Goal: Information Seeking & Learning: Compare options

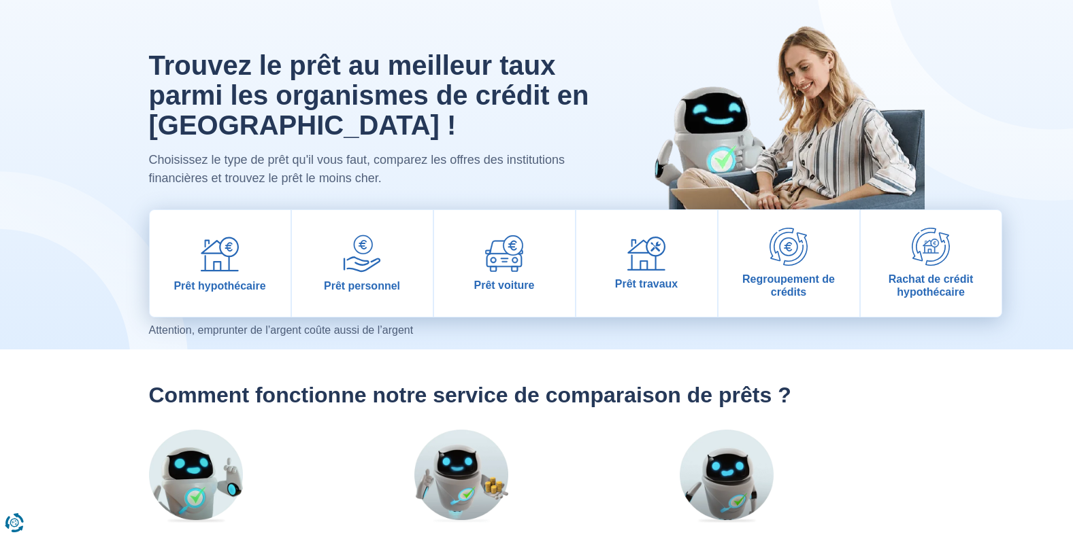
scroll to position [68, 0]
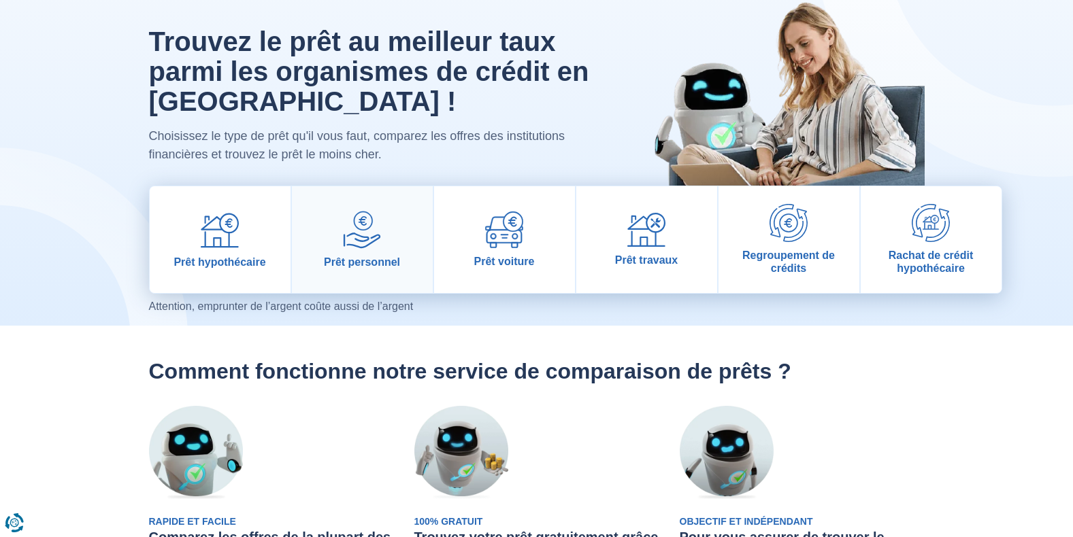
click at [354, 238] on img at bounding box center [362, 230] width 38 height 38
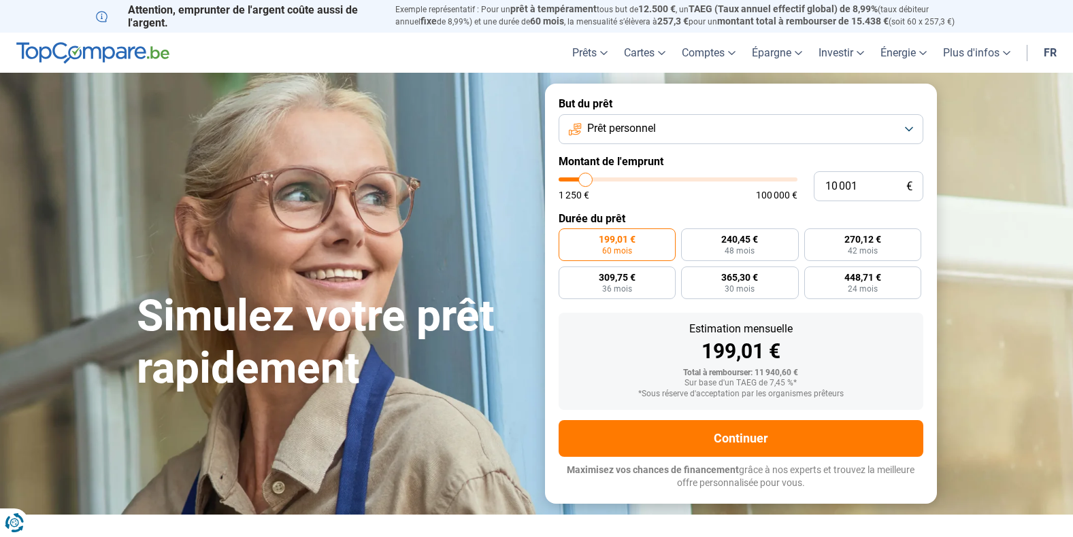
click at [692, 125] on button "Prêt personnel" at bounding box center [740, 129] width 365 height 30
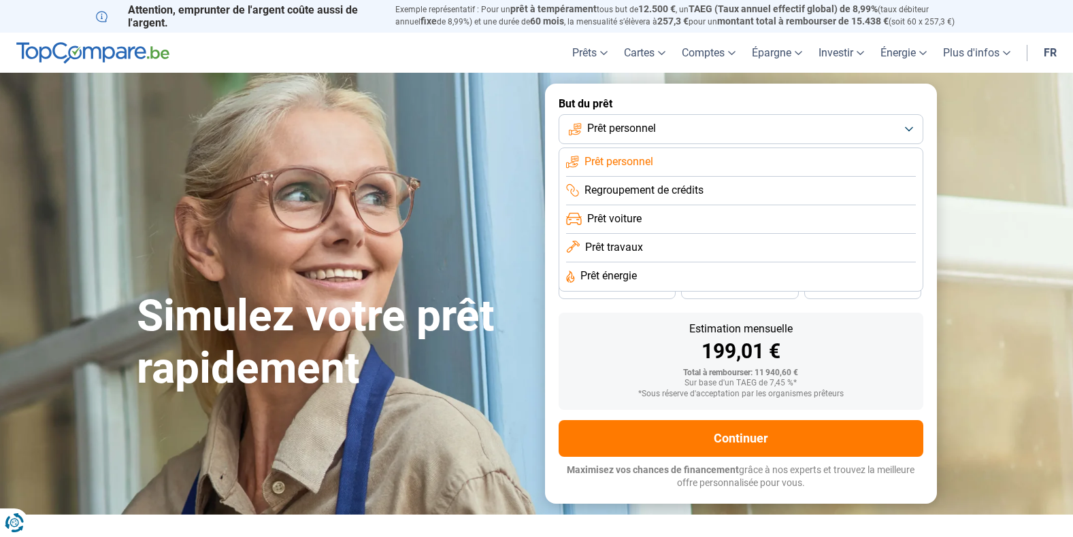
click at [692, 125] on button "Prêt personnel" at bounding box center [740, 129] width 365 height 30
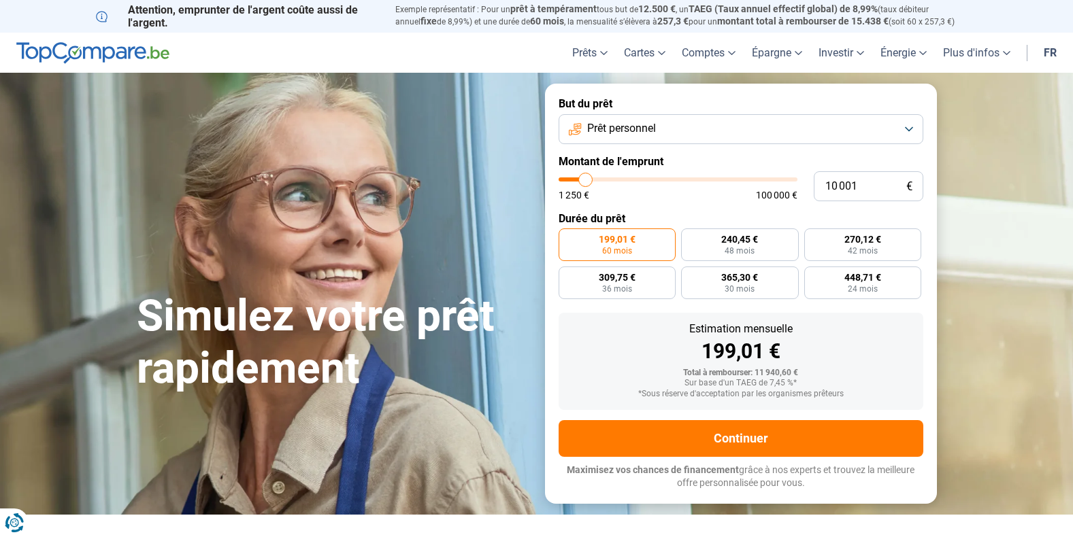
type input "11 250"
type input "11250"
type input "11 750"
type input "11750"
type input "13 500"
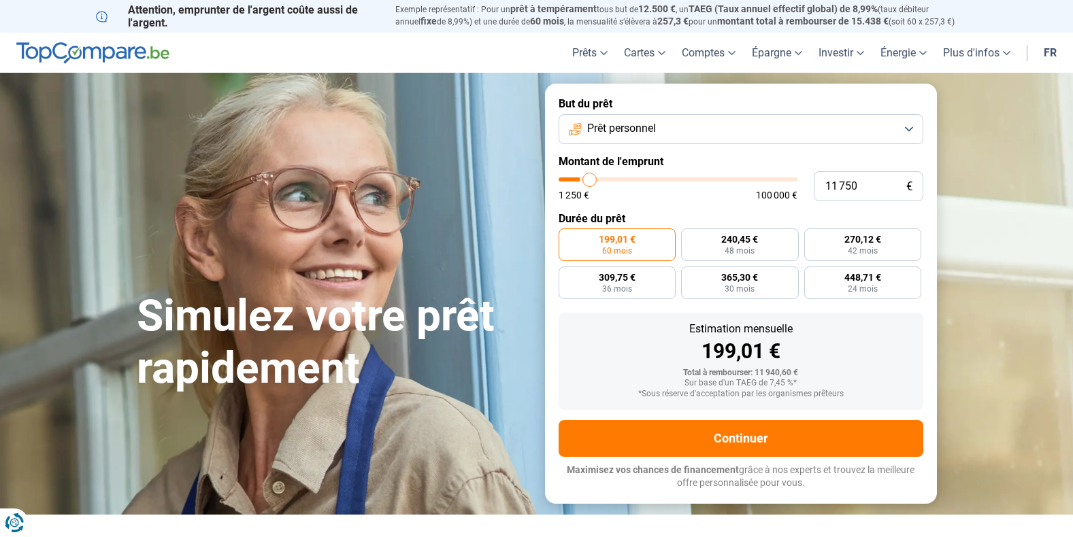
type input "13500"
type input "14 250"
type input "14250"
type input "15 000"
type input "15000"
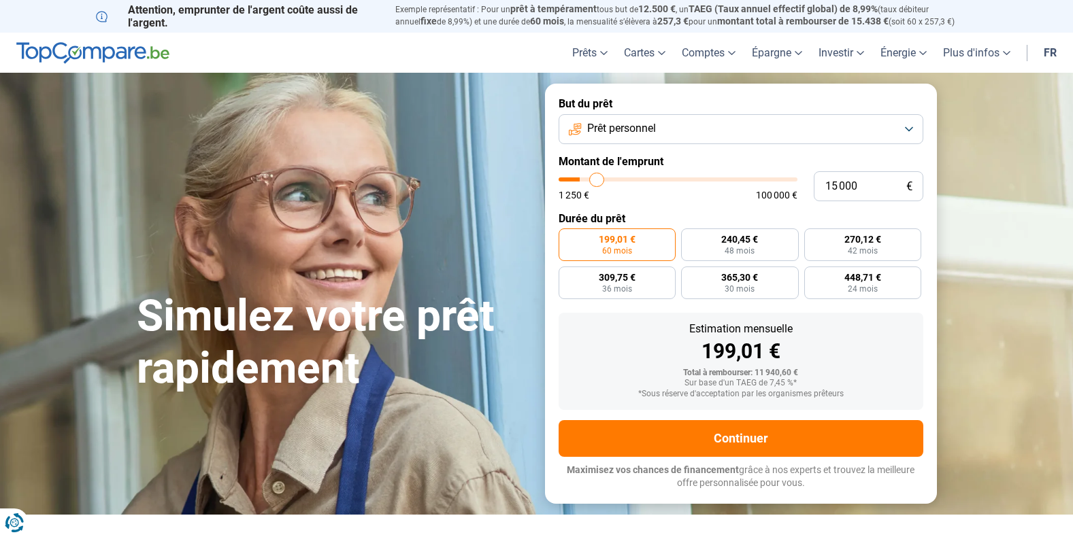
type input "15 750"
type input "15750"
type input "16 000"
type input "16000"
type input "17 000"
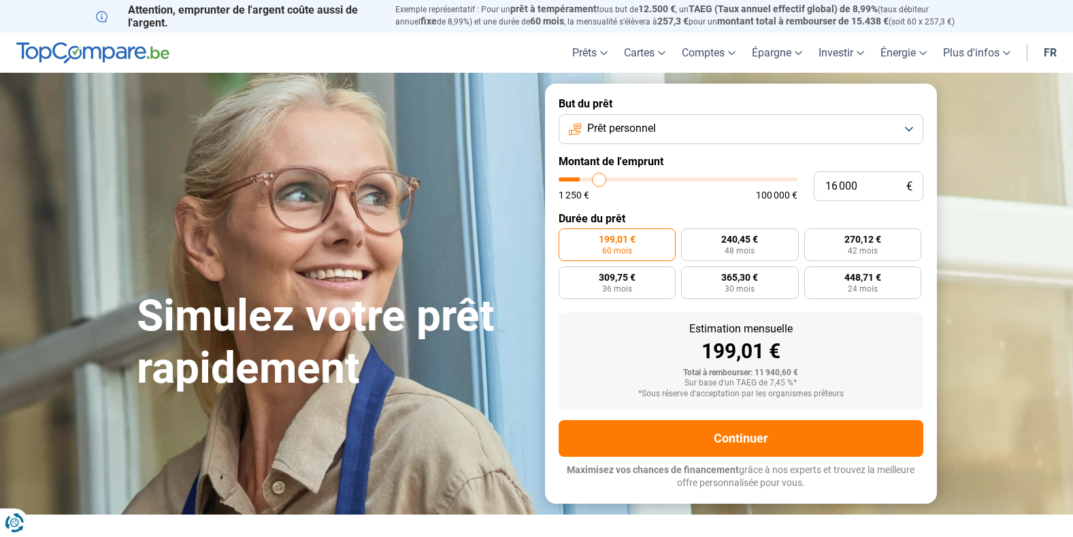
type input "17000"
type input "20 000"
type input "20000"
type input "22 000"
type input "22000"
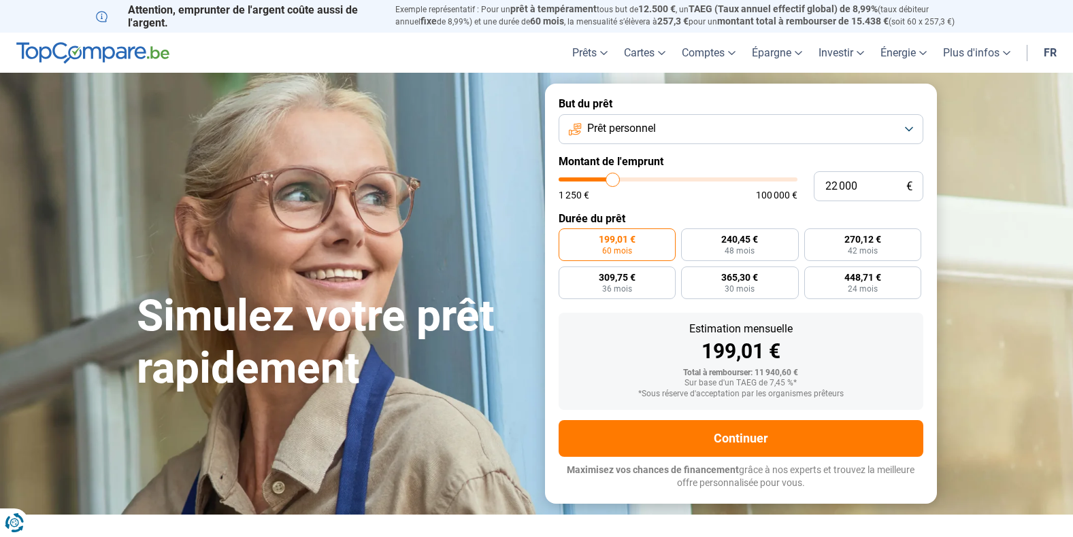
type input "23 750"
type input "23750"
type input "25 250"
type input "25250"
type input "26 000"
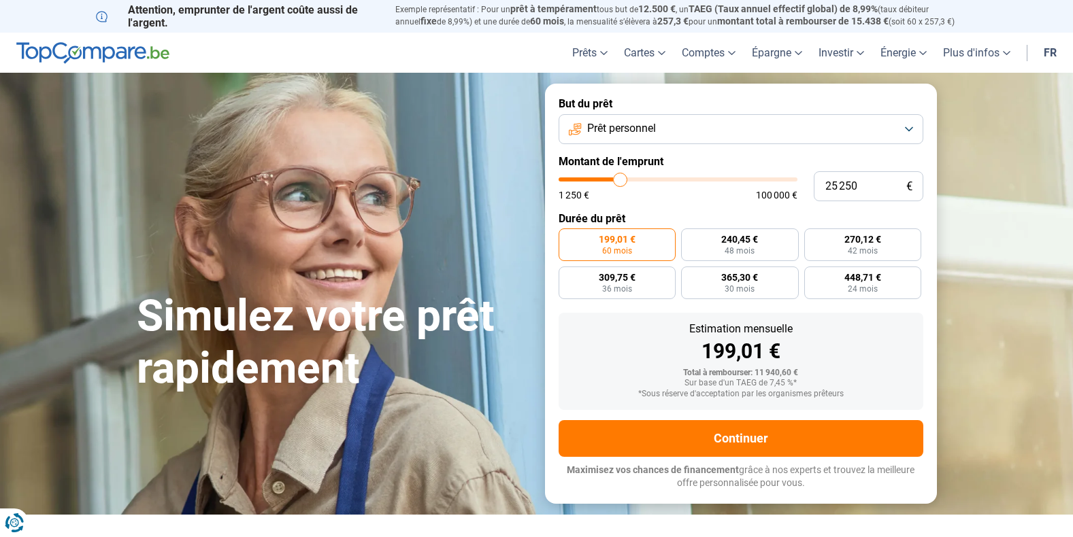
type input "26000"
type input "27 250"
type input "27250"
type input "27 500"
type input "27500"
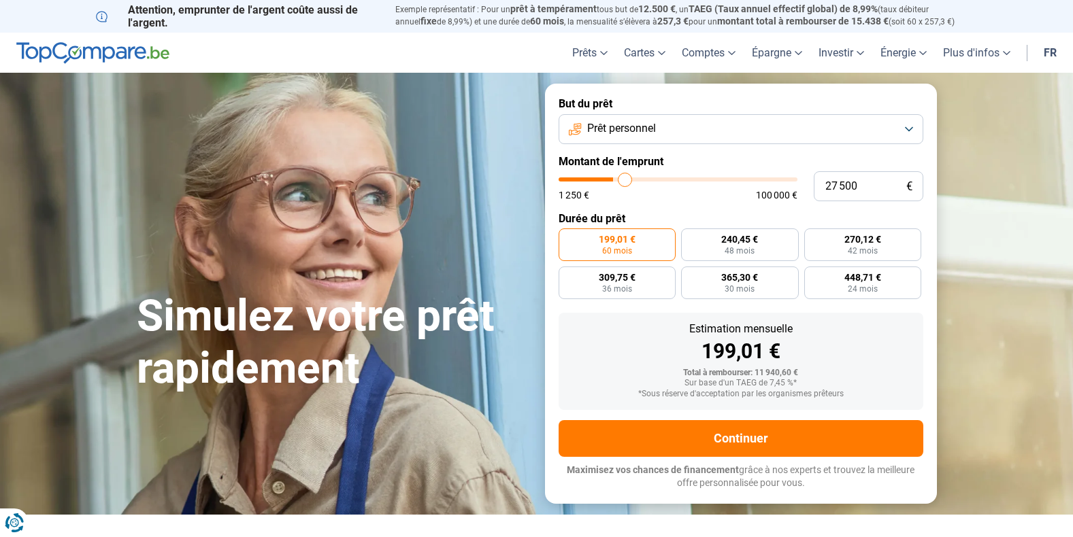
type input "28 000"
type input "28000"
type input "28 750"
type input "28750"
type input "30 250"
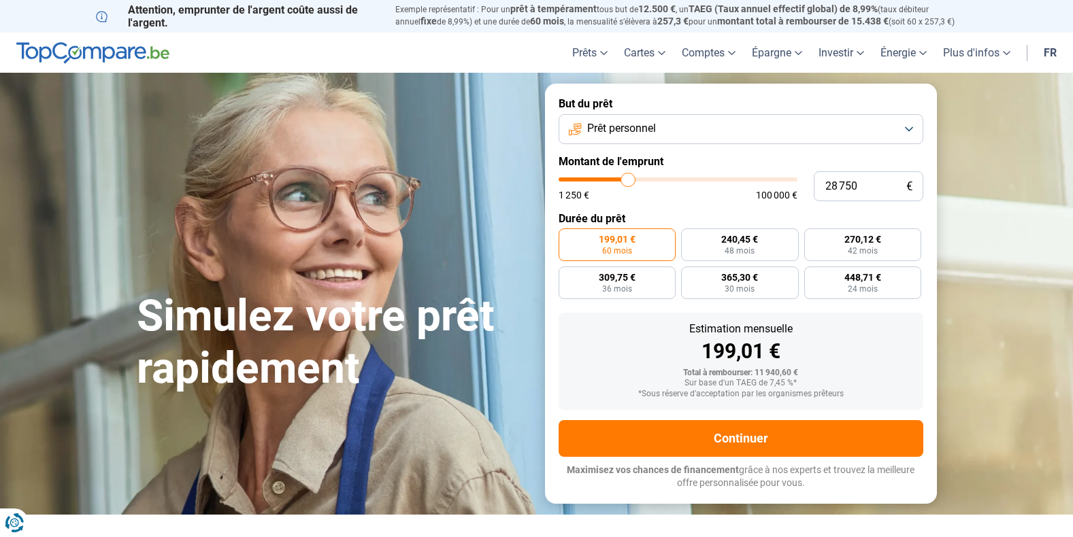
type input "30250"
type input "31 000"
type input "31000"
type input "32 000"
type input "32000"
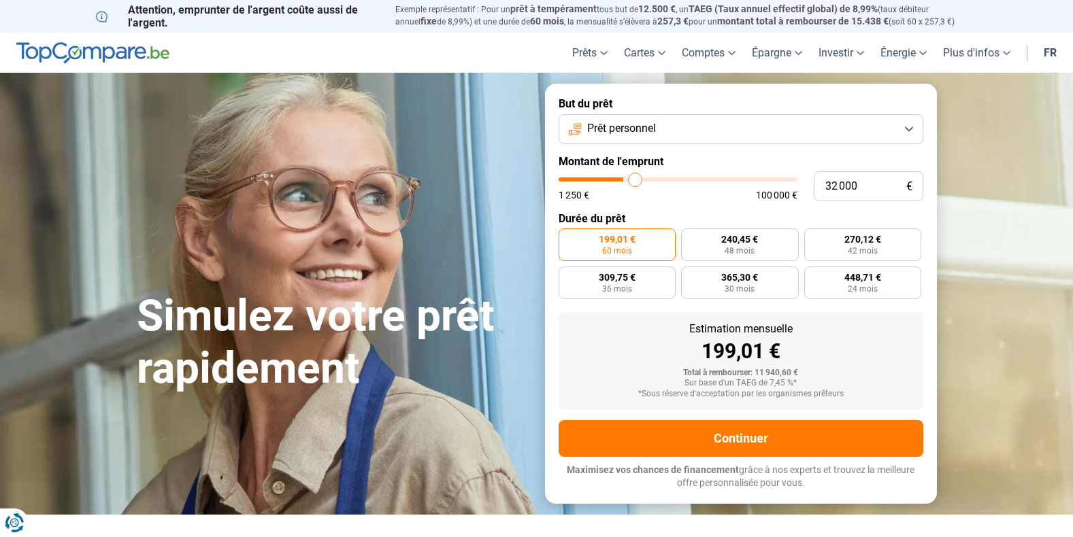
type input "34 750"
type input "34750"
type input "38 250"
type input "38250"
type input "39 250"
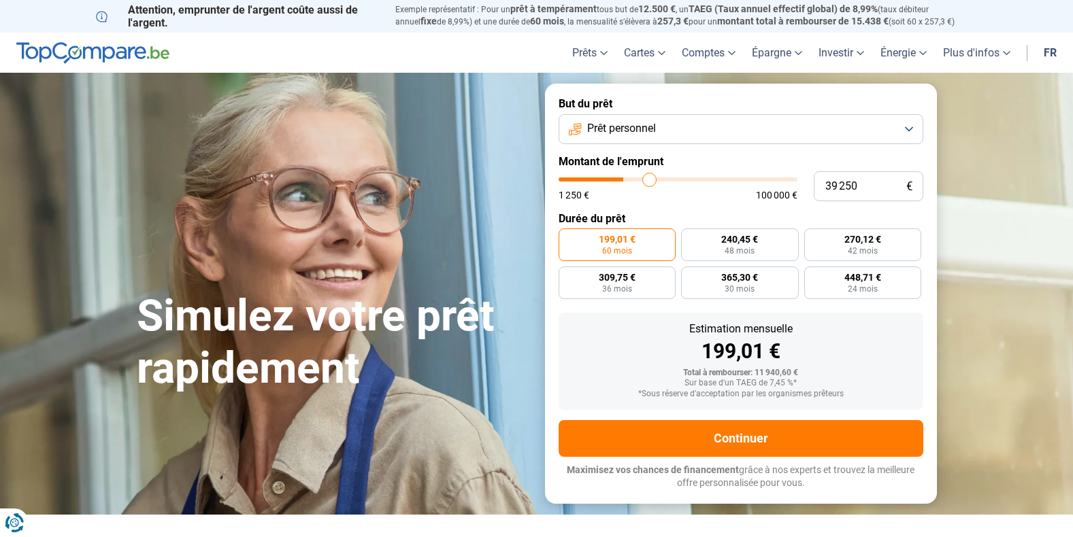
type input "39250"
type input "39 500"
type input "39500"
type input "39 750"
type input "39750"
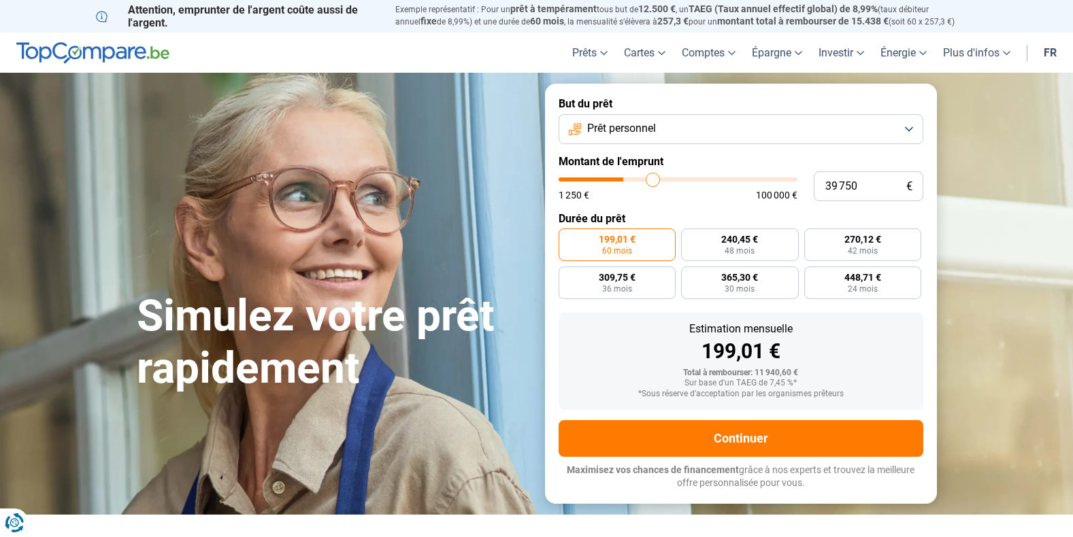
type input "41 500"
type input "41500"
type input "42 750"
type input "42750"
type input "44 250"
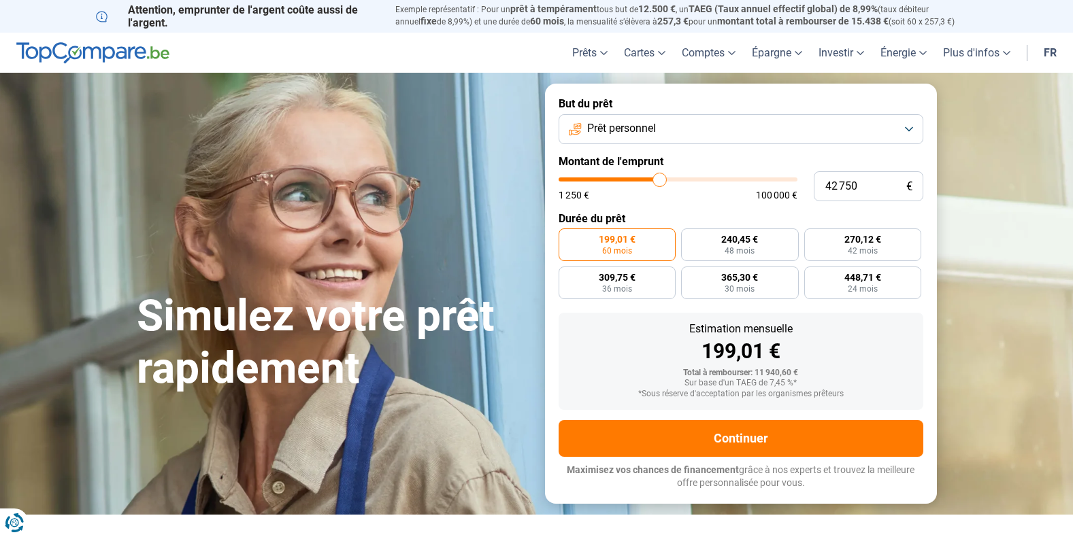
type input "44250"
type input "44 500"
type input "44500"
type input "45 500"
type input "45500"
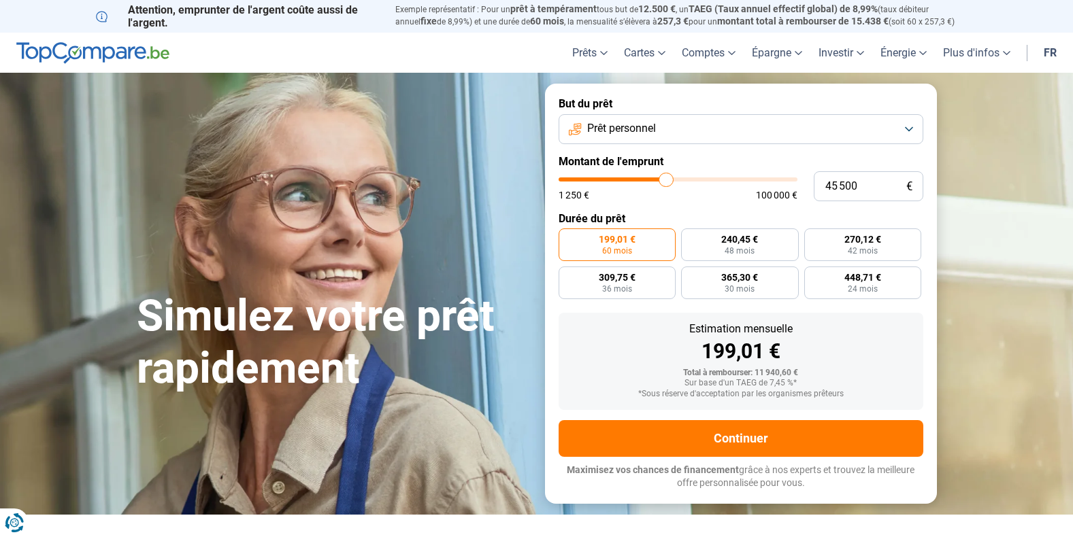
type input "45 750"
type input "45750"
type input "46 500"
type input "46500"
type input "47 250"
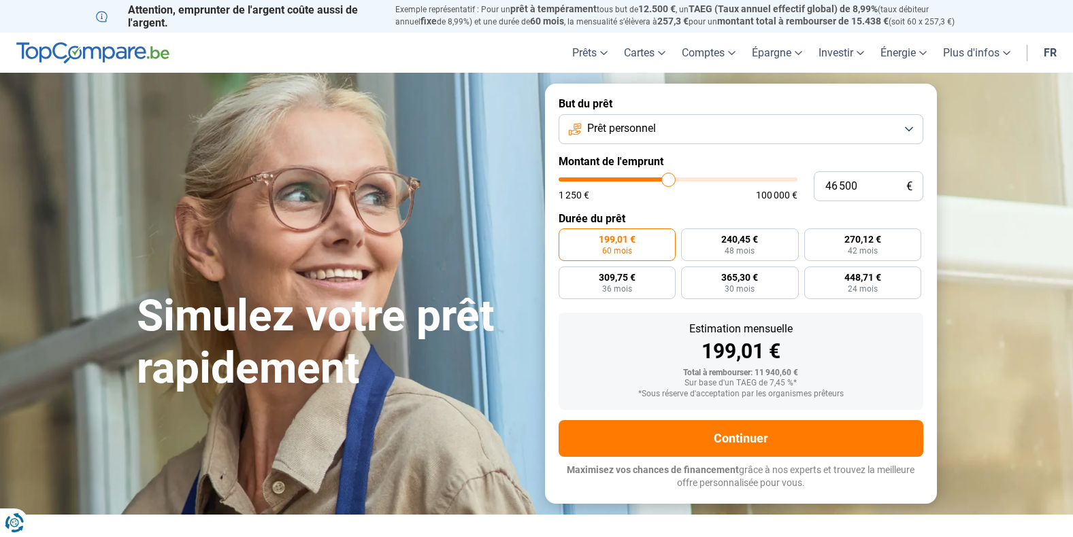
type input "47250"
type input "48 000"
type input "48000"
type input "48 750"
type input "48750"
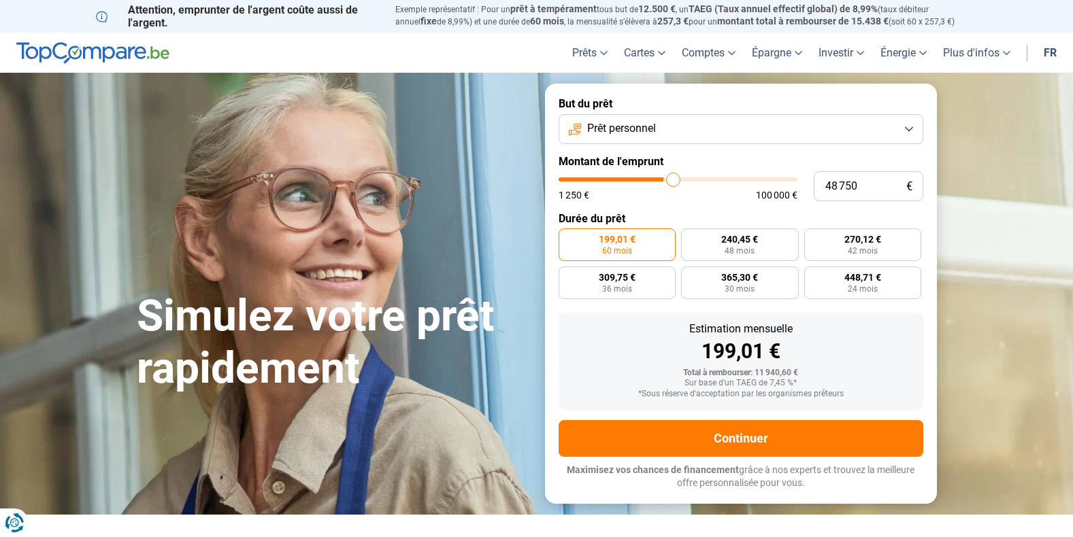
type input "49 500"
type input "49500"
type input "50 500"
type input "50500"
type input "52 500"
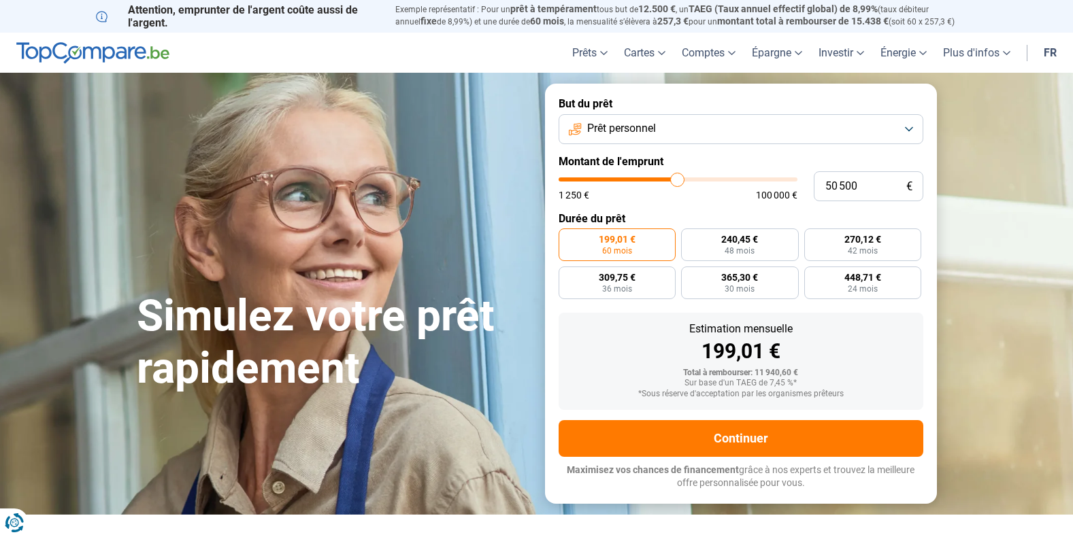
type input "52500"
type input "53 000"
type input "53000"
type input "53 500"
type input "53500"
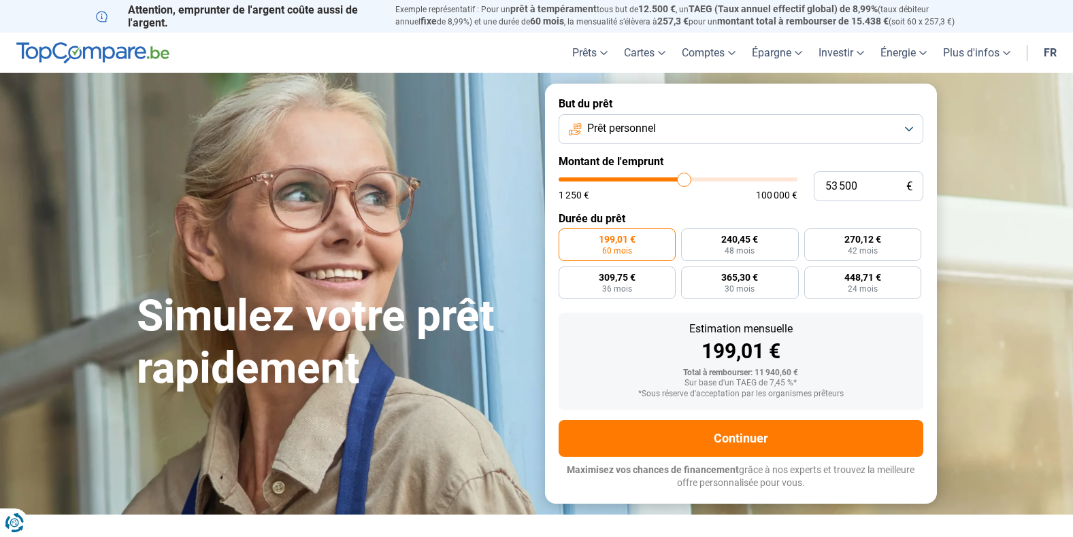
type input "54 250"
type input "54250"
type input "54 750"
type input "54750"
type input "55 000"
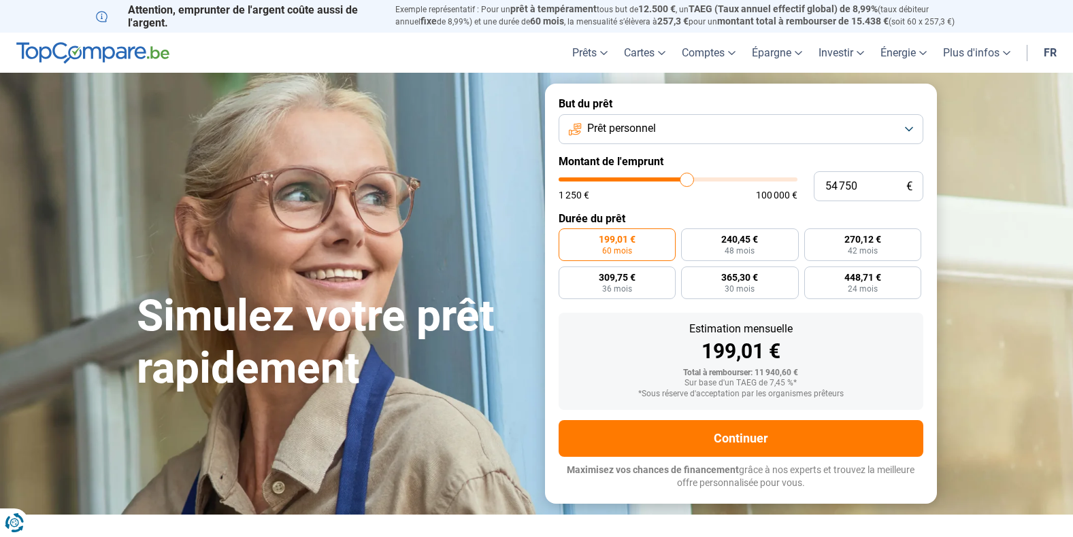
type input "55000"
type input "55 500"
type input "55500"
type input "54 500"
type input "54500"
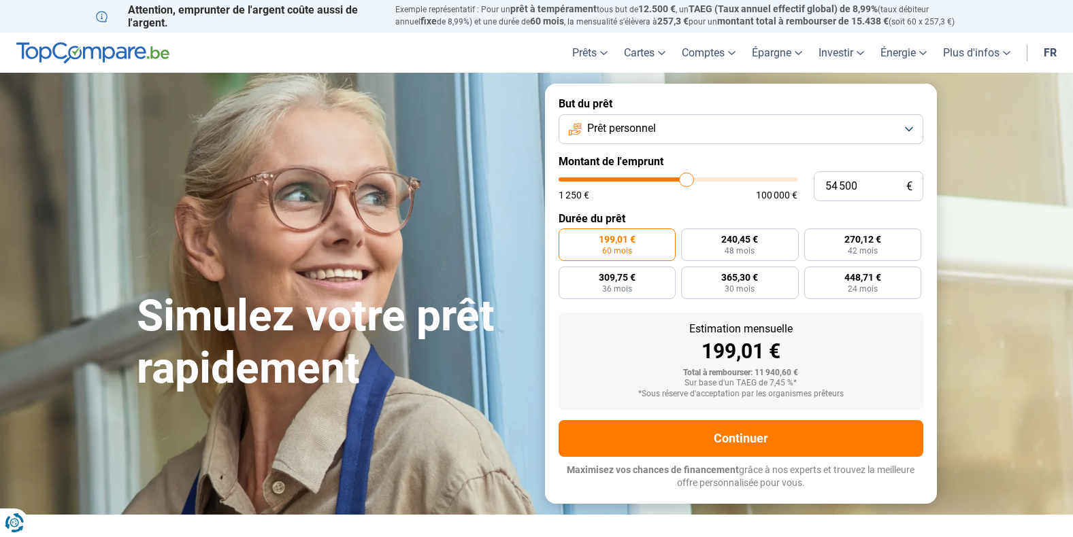
type input "54 000"
type input "54000"
type input "53 500"
type input "53500"
type input "53 250"
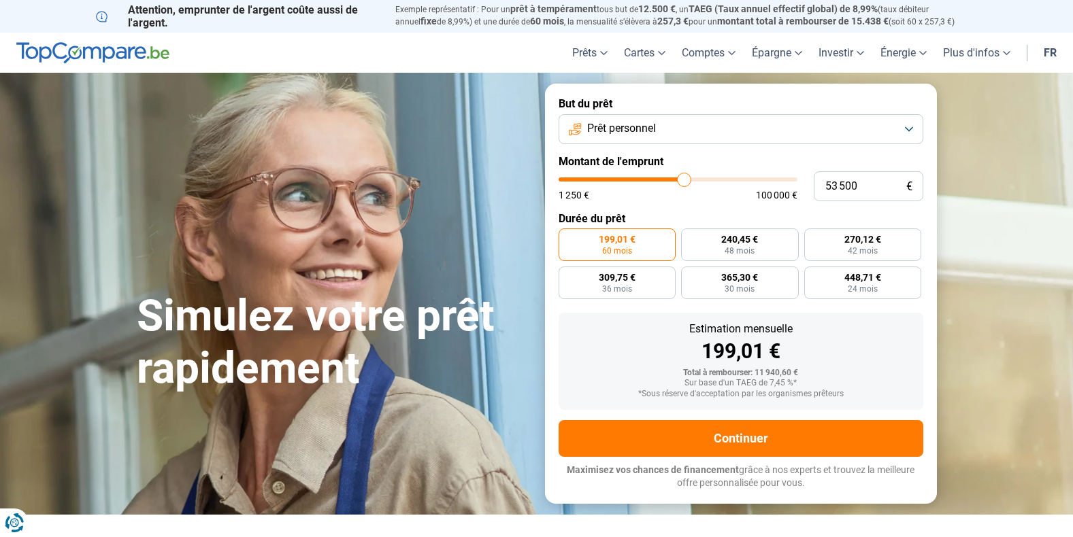
type input "53250"
type input "53 000"
type input "53000"
type input "52 750"
type input "52750"
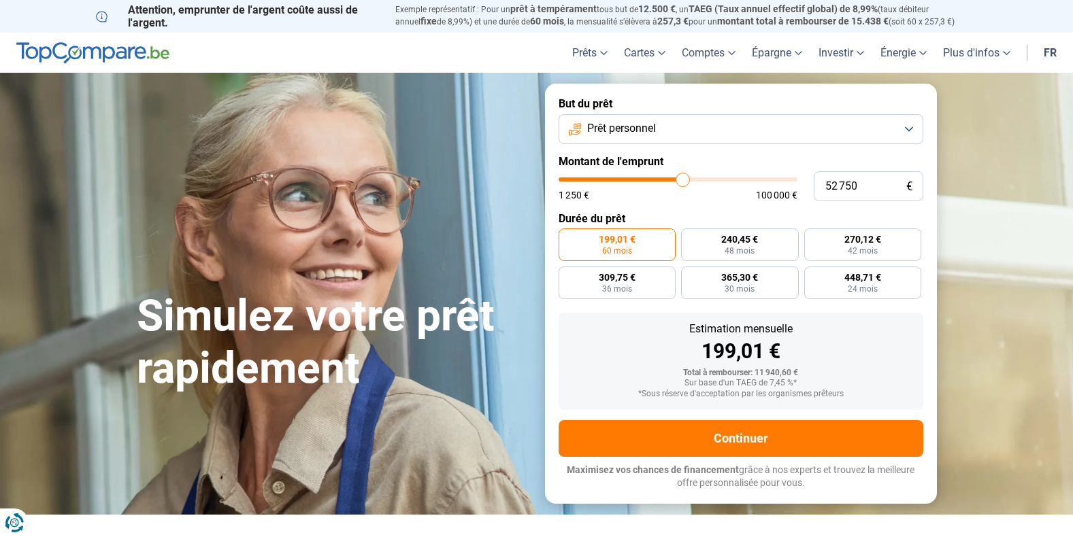
type input "52 500"
type input "52500"
type input "52 000"
type input "52000"
type input "51 750"
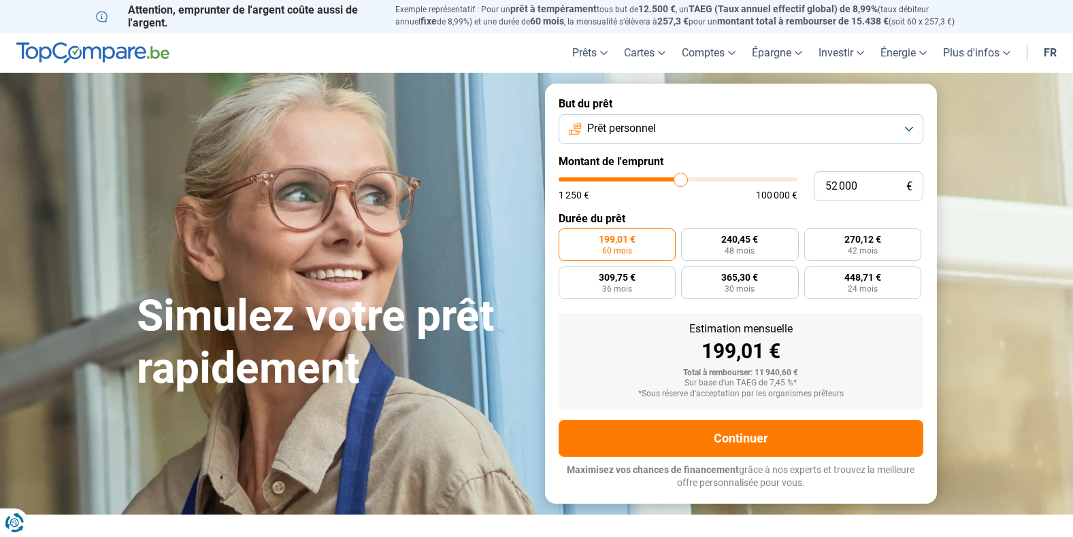
type input "51750"
type input "51 500"
type input "51500"
type input "50 500"
type input "50500"
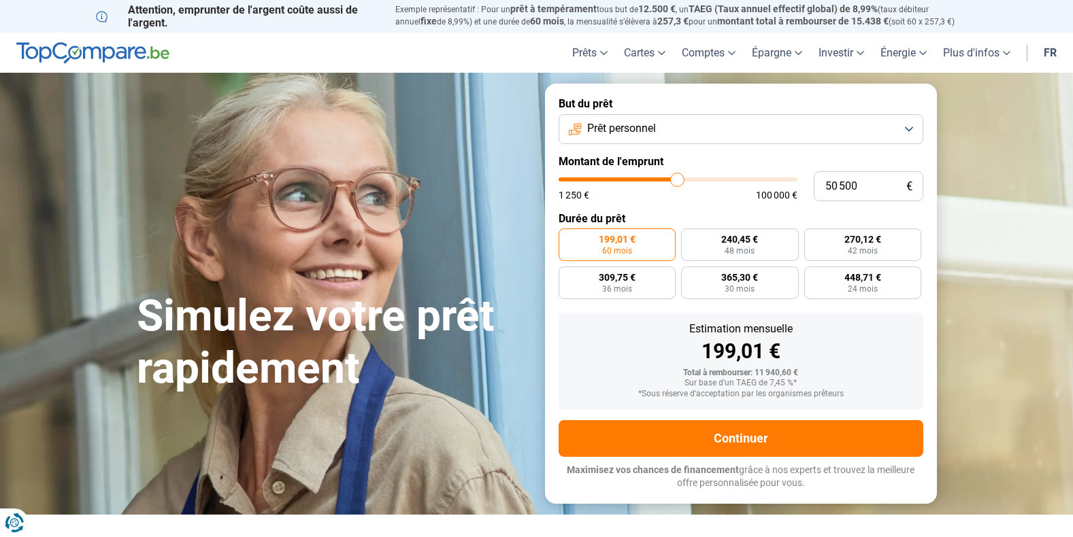
type input "50 000"
drag, startPoint x: 589, startPoint y: 178, endPoint x: 676, endPoint y: 173, distance: 87.2
type input "50000"
click at [676, 178] on input "range" at bounding box center [677, 180] width 239 height 4
radio input "false"
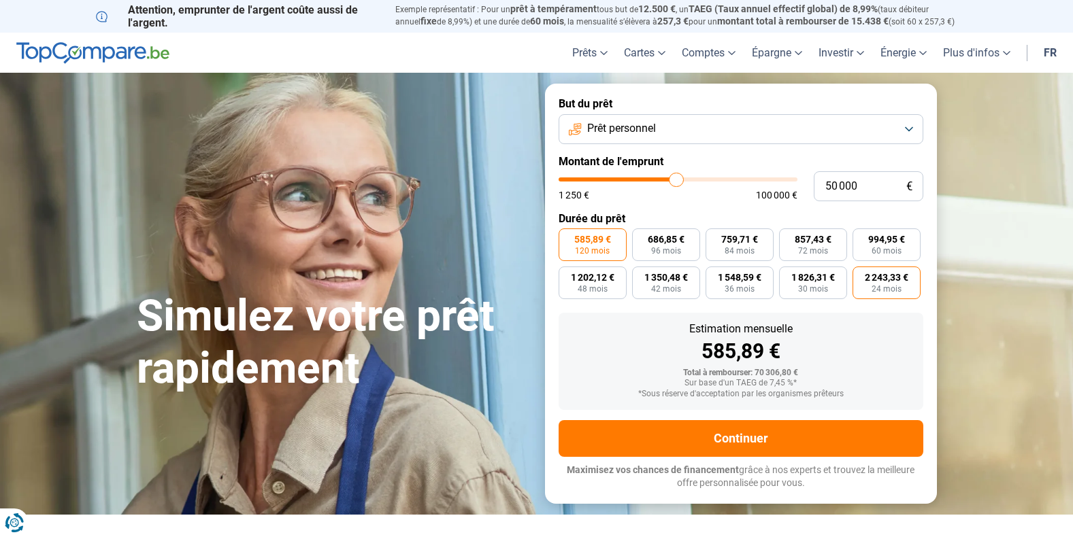
click at [871, 288] on label "2 243,33 € 24 mois" at bounding box center [886, 283] width 68 height 33
click at [861, 275] on input "2 243,33 € 24 mois" at bounding box center [856, 271] width 9 height 9
radio input "true"
click at [596, 251] on span "120 mois" at bounding box center [592, 251] width 35 height 8
click at [567, 237] on input "585,89 € 120 mois" at bounding box center [562, 233] width 9 height 9
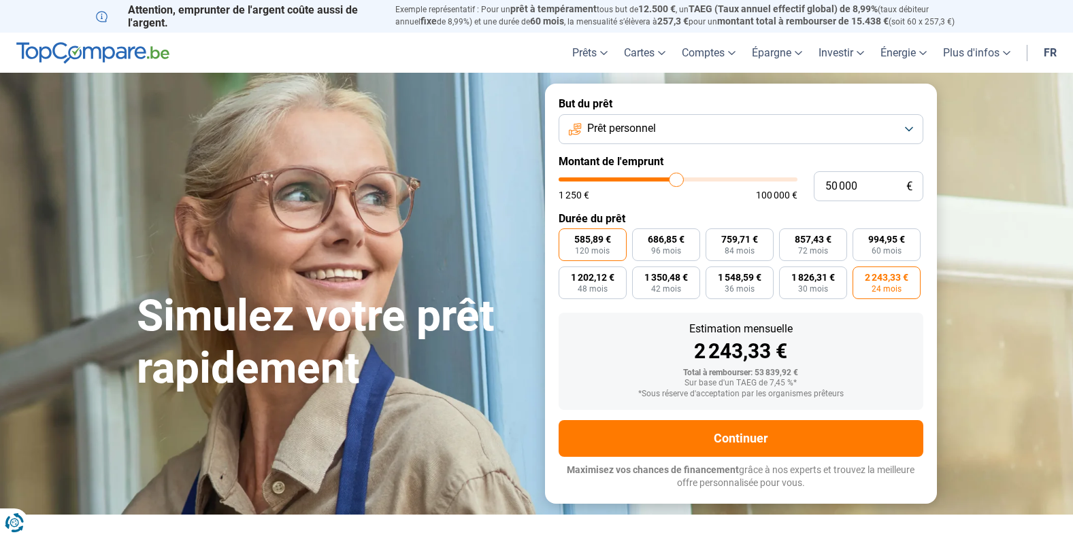
radio input "true"
click at [809, 277] on span "1 826,31 €" at bounding box center [813, 278] width 44 height 10
click at [788, 275] on input "1 826,31 € 30 mois" at bounding box center [783, 271] width 9 height 9
radio input "true"
